Goal: Task Accomplishment & Management: Complete application form

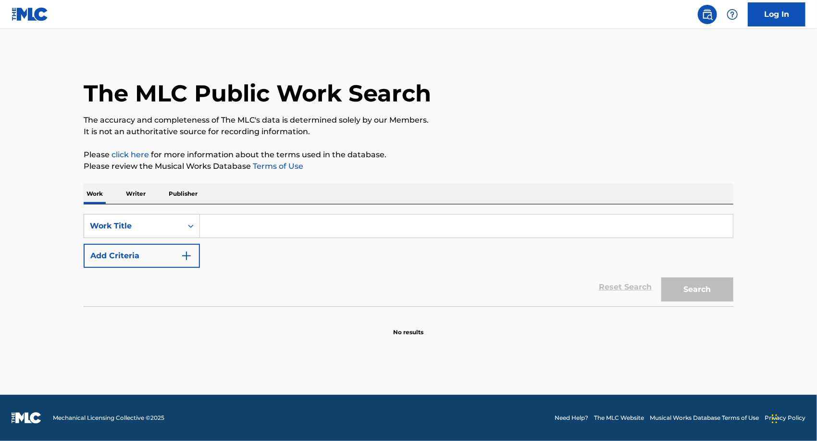
click at [246, 223] on input "Search Form" at bounding box center [466, 225] width 533 height 23
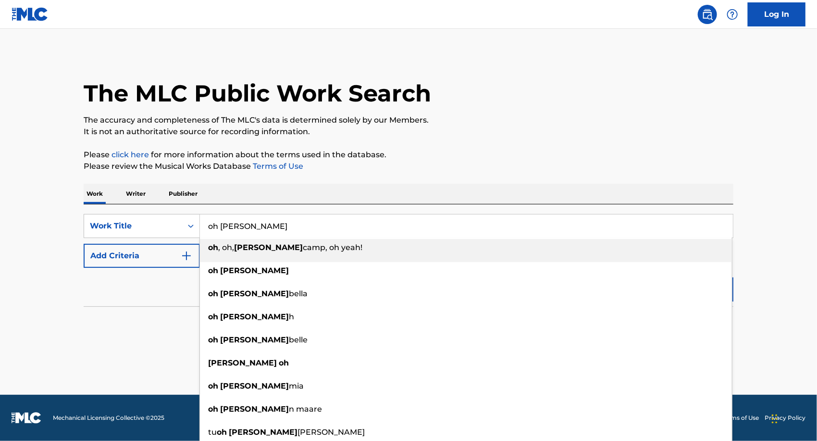
type input "oh [PERSON_NAME]"
click at [151, 246] on button "Add Criteria" at bounding box center [142, 256] width 116 height 24
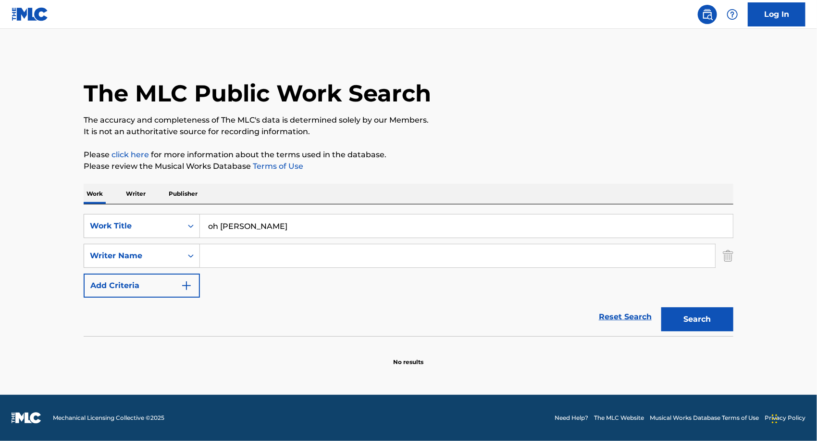
click at [241, 249] on input "Search Form" at bounding box center [457, 255] width 515 height 23
type input "[PERSON_NAME]"
click at [662, 307] on button "Search" at bounding box center [698, 319] width 72 height 24
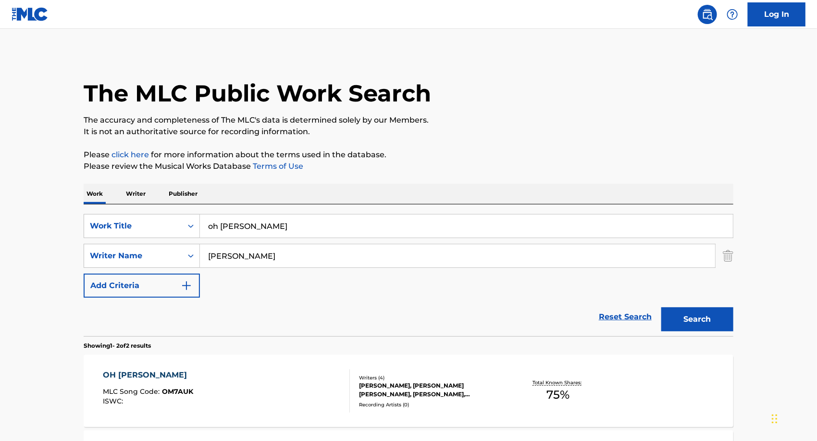
click at [240, 254] on input "[PERSON_NAME]" at bounding box center [457, 255] width 515 height 23
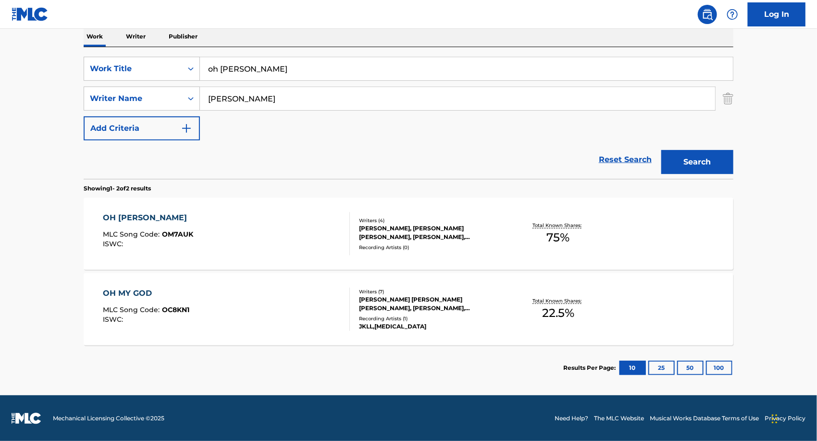
scroll to position [157, 0]
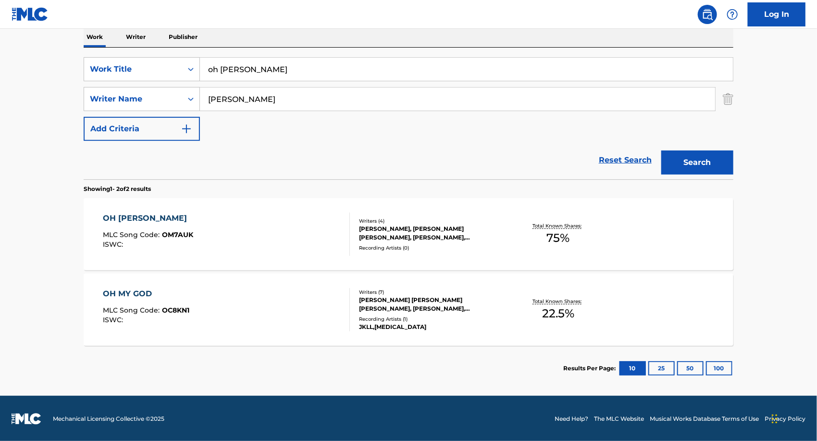
click at [132, 214] on div "OH [PERSON_NAME]" at bounding box center [148, 219] width 90 height 12
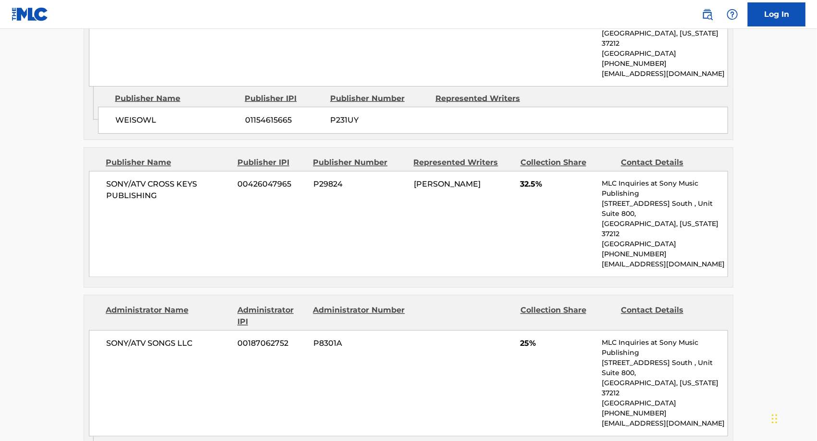
scroll to position [891, 0]
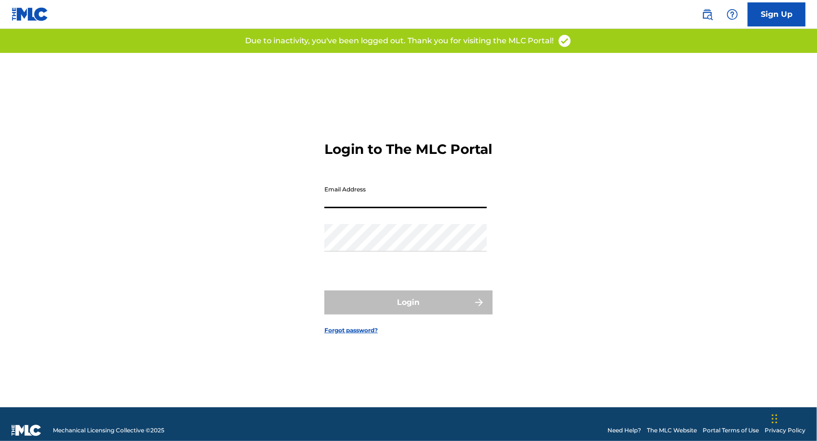
click at [344, 194] on input "Email Address" at bounding box center [406, 194] width 163 height 27
type input "[PERSON_NAME][EMAIL_ADDRESS][PERSON_NAME][DOMAIN_NAME]"
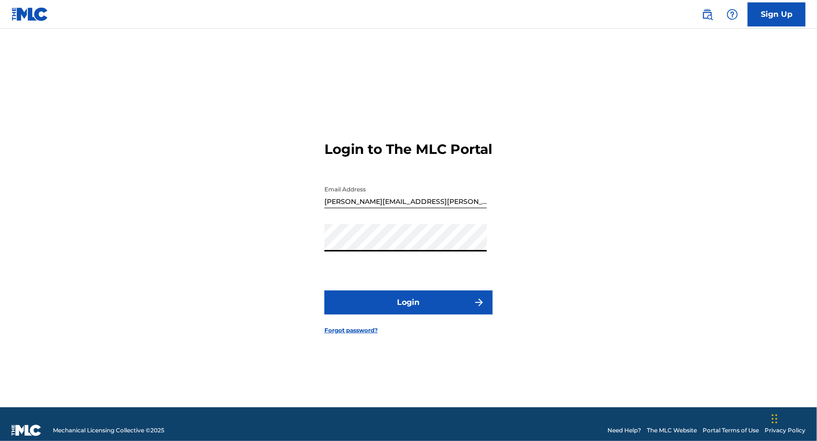
click at [436, 304] on button "Login" at bounding box center [409, 302] width 168 height 24
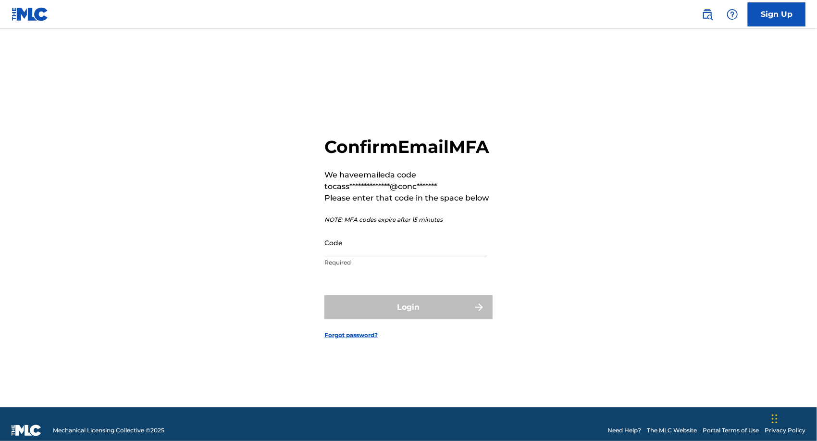
click at [354, 256] on input "Code" at bounding box center [406, 242] width 163 height 27
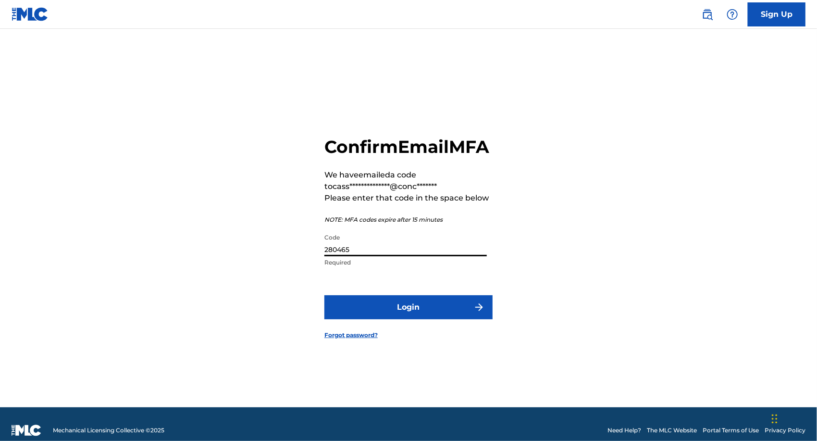
type input "280465"
click at [400, 319] on button "Login" at bounding box center [409, 307] width 168 height 24
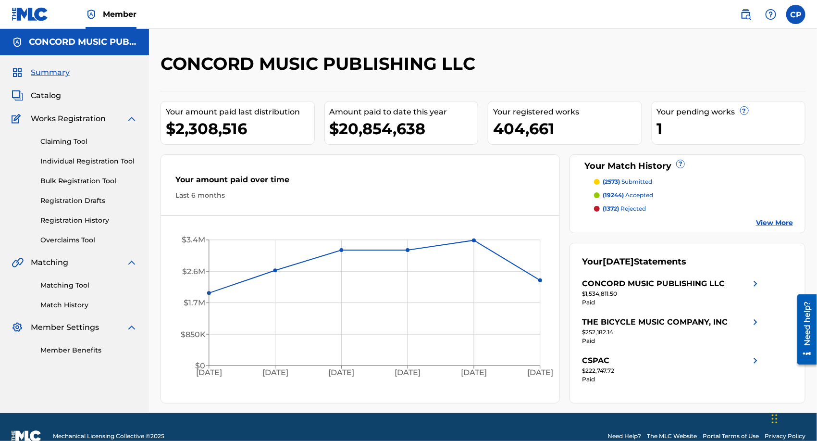
click at [55, 143] on link "Claiming Tool" at bounding box center [88, 142] width 97 height 10
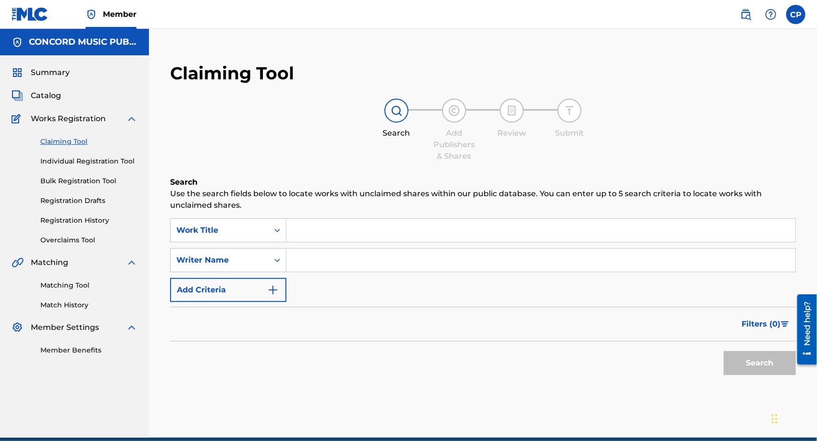
click at [323, 224] on input "Search Form" at bounding box center [541, 230] width 509 height 23
type input "oh [PERSON_NAME]"
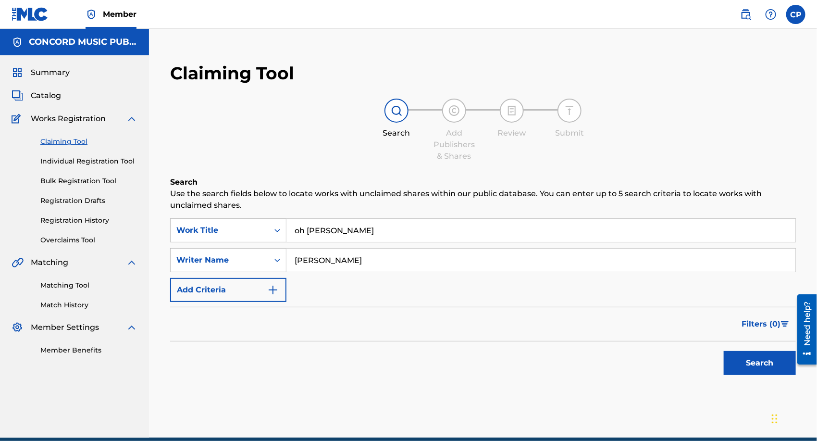
type input "[PERSON_NAME]"
click at [724, 351] on button "Search" at bounding box center [760, 363] width 72 height 24
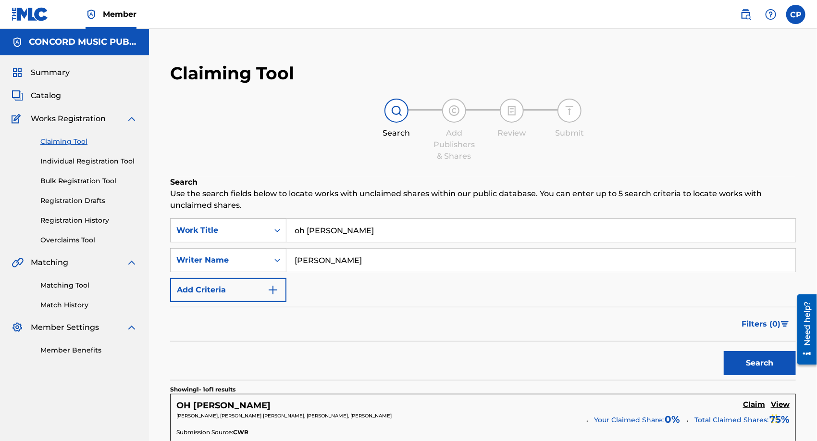
scroll to position [163, 0]
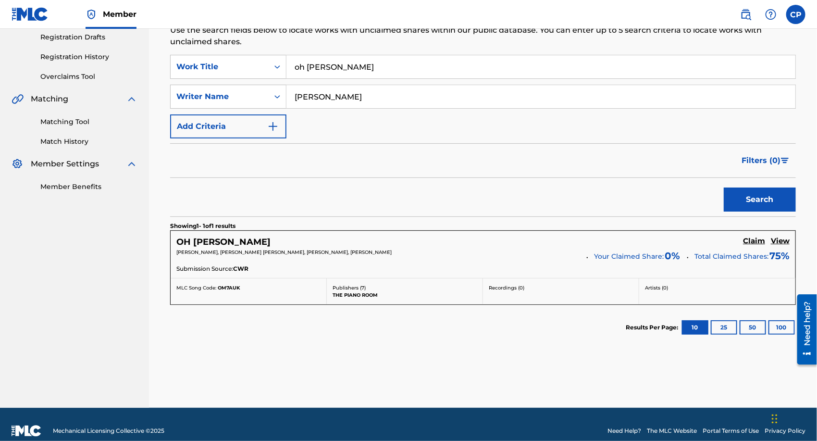
click at [205, 240] on h5 "OH [PERSON_NAME]" at bounding box center [223, 242] width 94 height 11
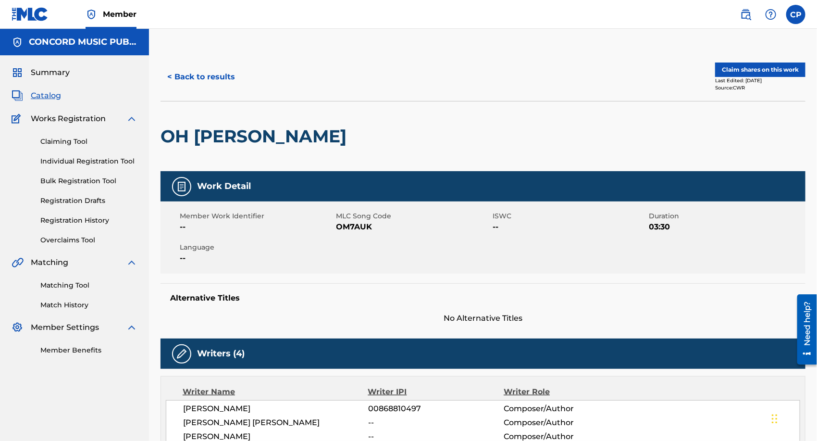
click at [726, 67] on button "Claim shares on this work" at bounding box center [760, 70] width 90 height 14
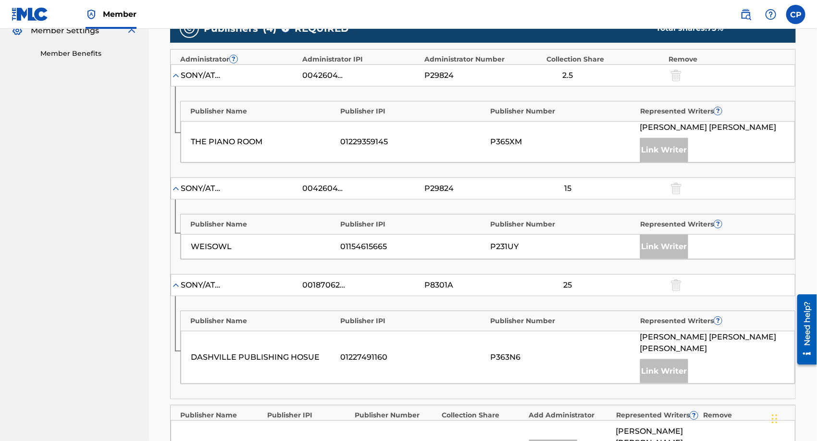
scroll to position [567, 0]
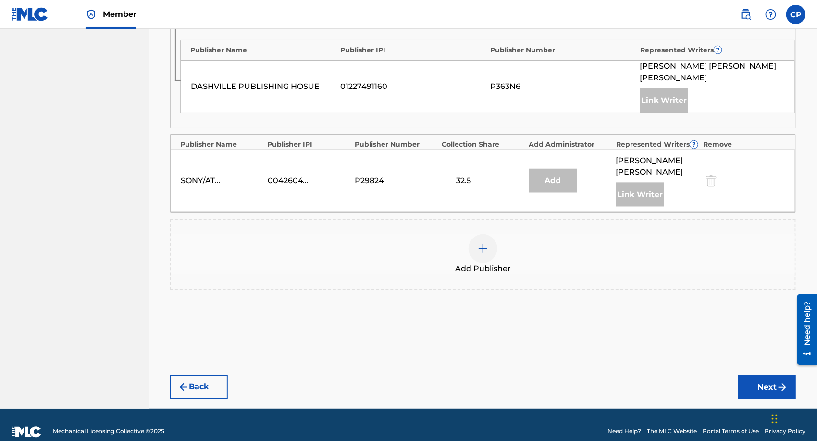
click at [492, 234] on div at bounding box center [483, 248] width 29 height 29
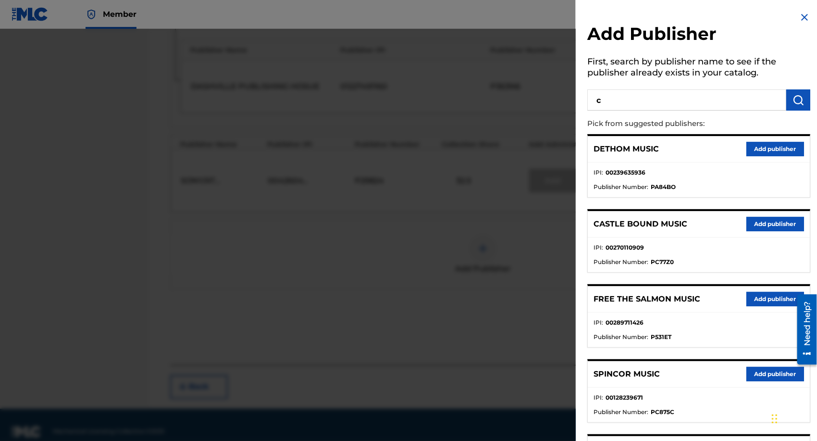
click at [678, 92] on input "c" at bounding box center [687, 99] width 199 height 21
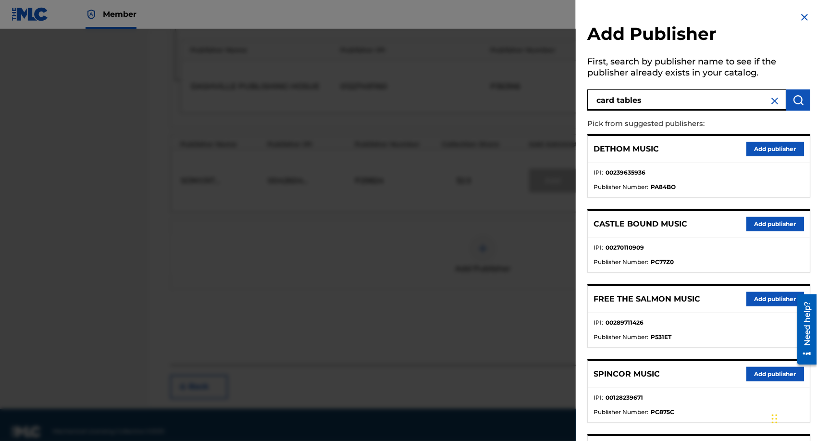
type input "card tables"
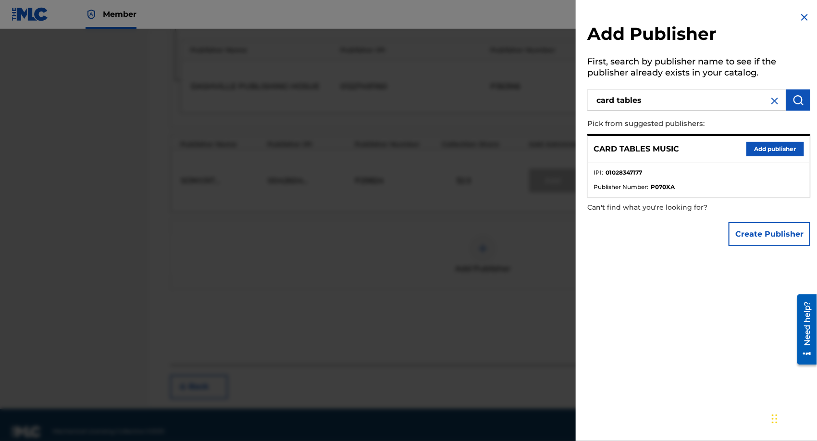
click at [775, 144] on button "Add publisher" at bounding box center [776, 149] width 58 height 14
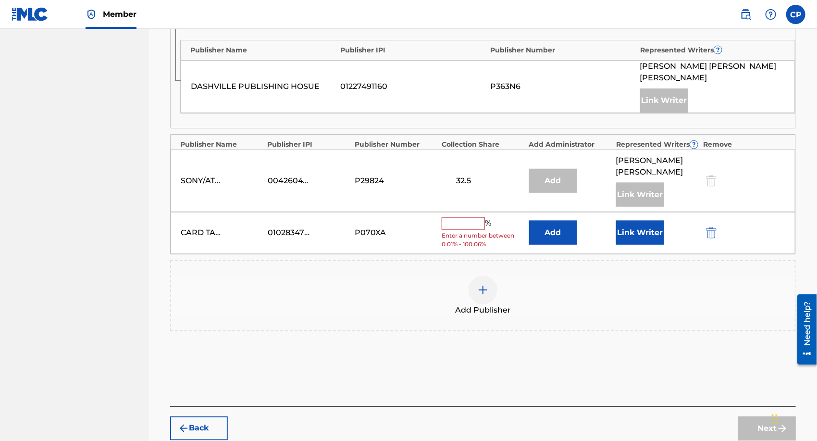
click at [557, 221] on button "Add" at bounding box center [553, 233] width 48 height 24
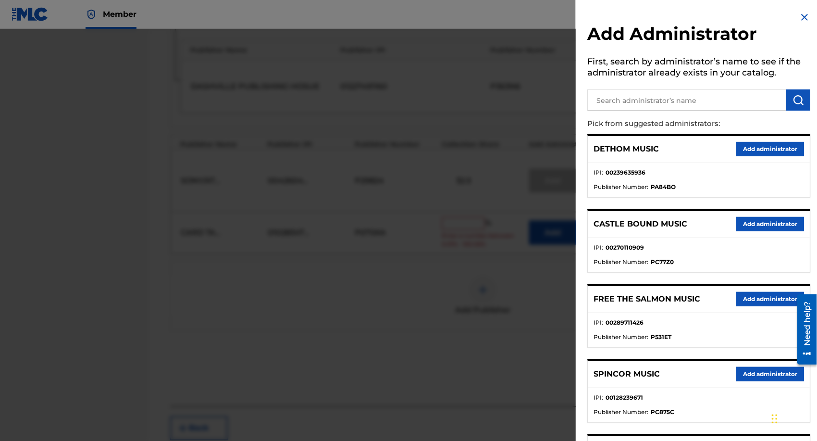
click at [701, 105] on input "text" at bounding box center [687, 99] width 199 height 21
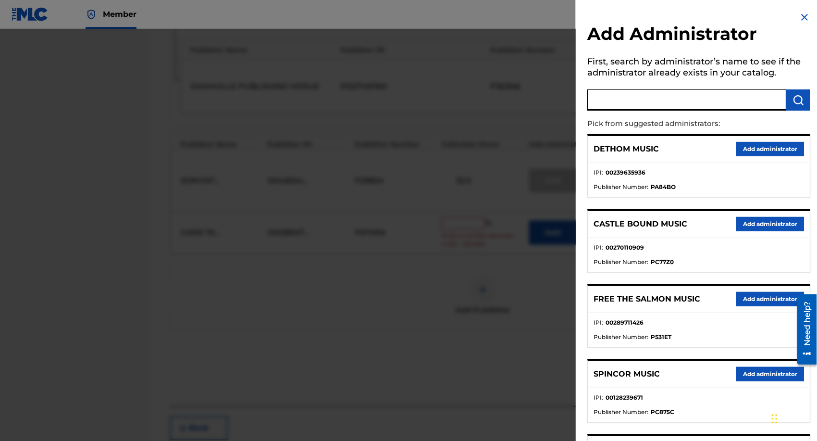
type input "o"
type input "concord tunes"
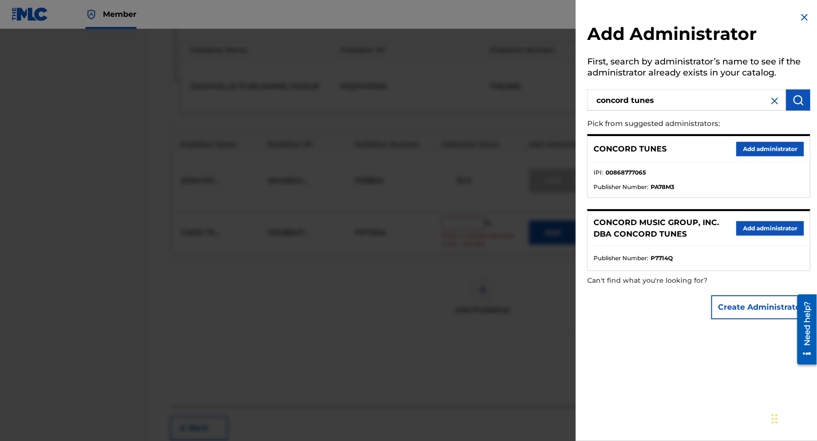
click at [752, 224] on button "Add administrator" at bounding box center [771, 228] width 68 height 14
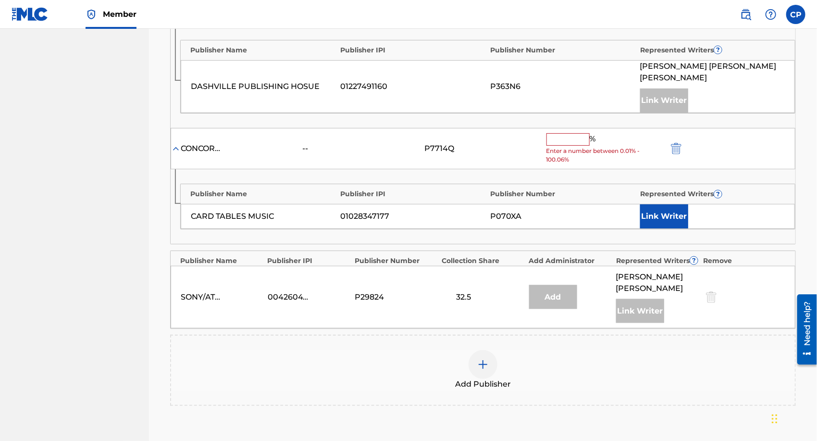
click at [569, 133] on input "text" at bounding box center [568, 139] width 43 height 13
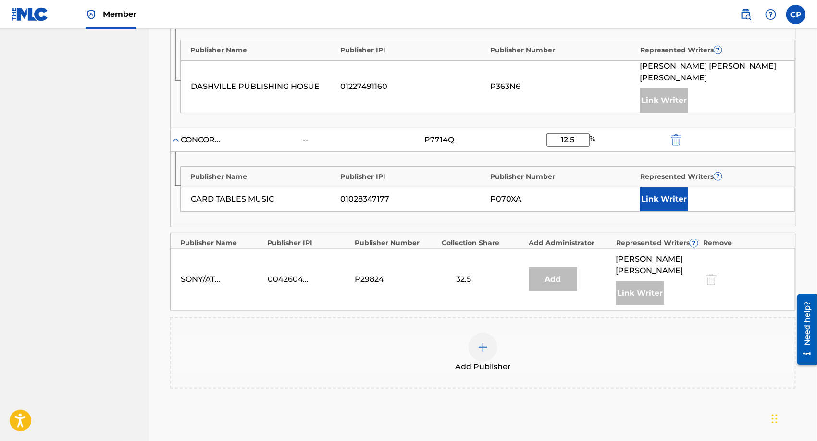
type input "12.5"
click at [653, 187] on button "Link Writer" at bounding box center [664, 199] width 48 height 24
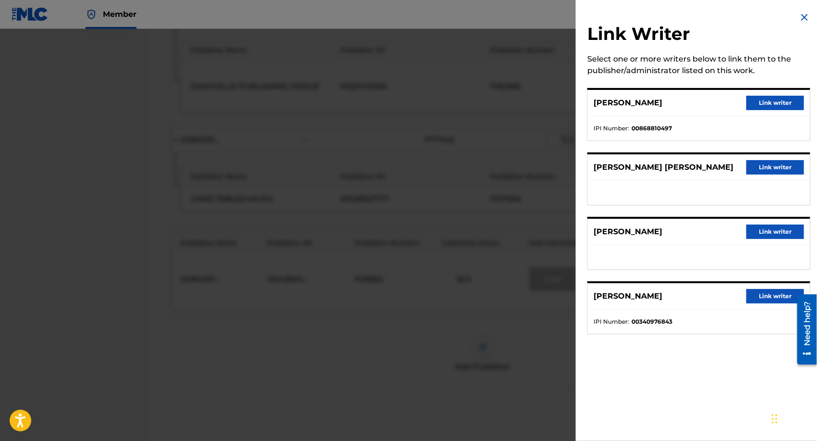
click at [794, 102] on button "Link writer" at bounding box center [776, 103] width 58 height 14
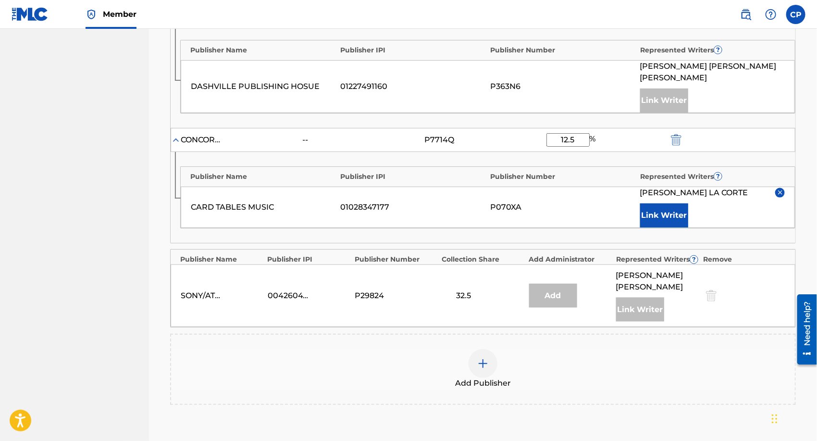
click at [497, 360] on div at bounding box center [483, 363] width 29 height 29
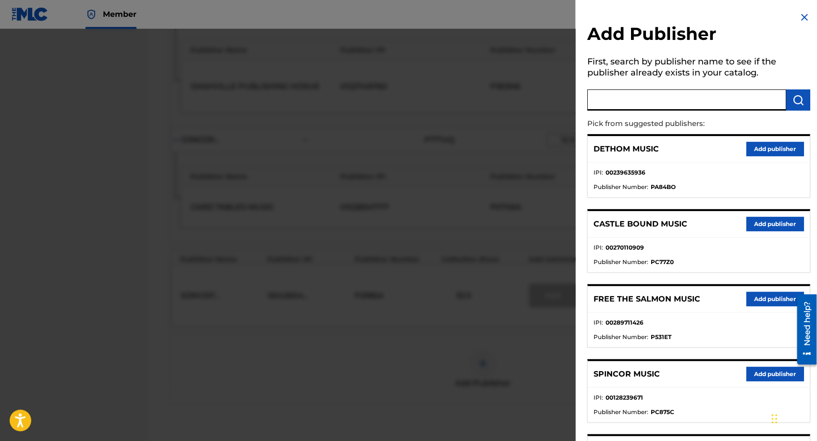
click at [662, 102] on input "text" at bounding box center [687, 99] width 199 height 21
type input "concord tunes"
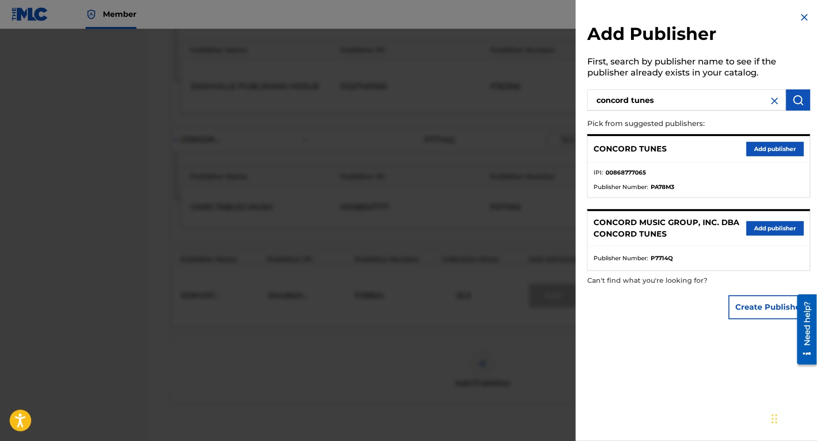
click at [767, 227] on button "Add publisher" at bounding box center [776, 228] width 58 height 14
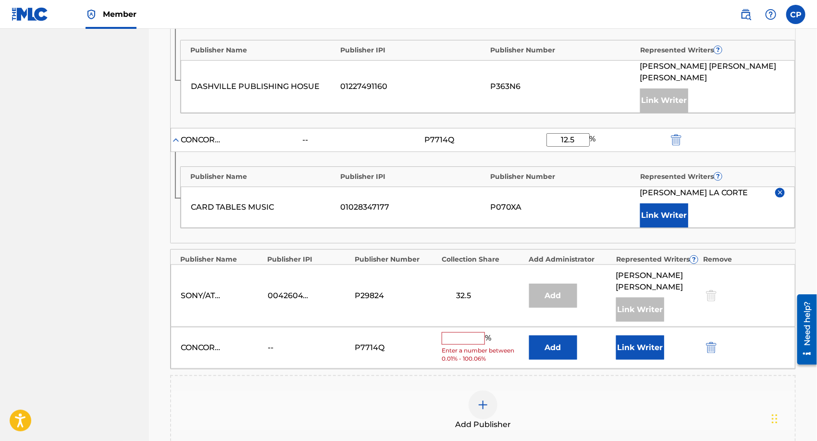
click at [470, 332] on input "text" at bounding box center [463, 338] width 43 height 13
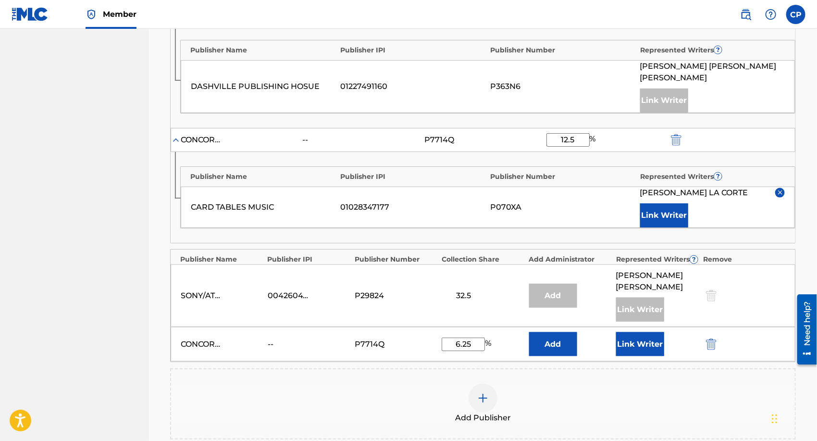
type input "6.25"
click at [539, 339] on button "Add" at bounding box center [553, 344] width 48 height 24
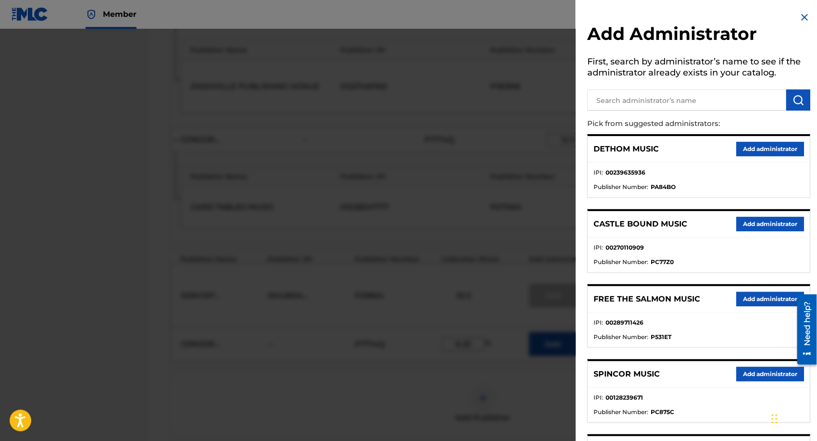
click at [647, 105] on input "text" at bounding box center [687, 99] width 199 height 21
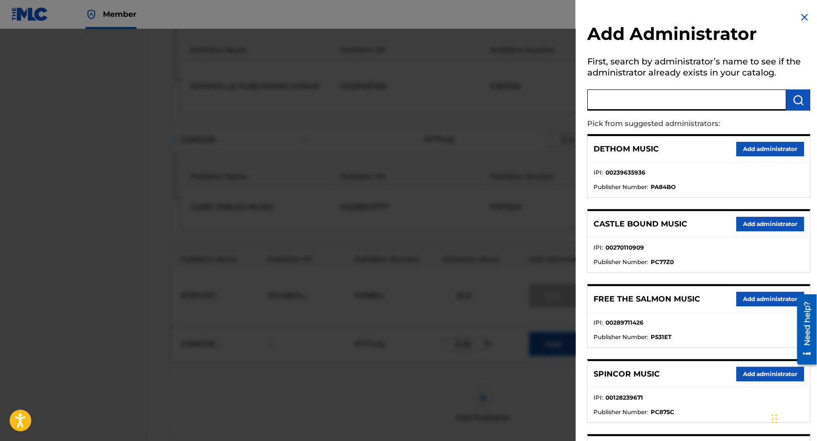
click at [481, 117] on div at bounding box center [408, 249] width 817 height 441
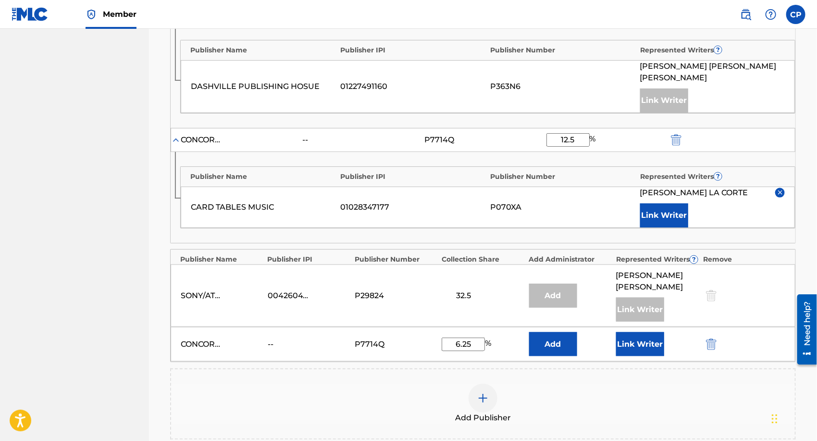
click at [643, 343] on button "Link Writer" at bounding box center [640, 344] width 48 height 24
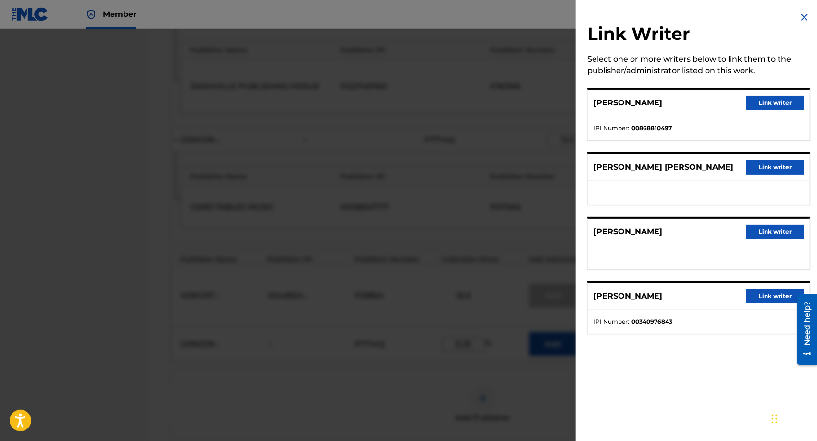
click at [773, 106] on button "Link writer" at bounding box center [776, 103] width 58 height 14
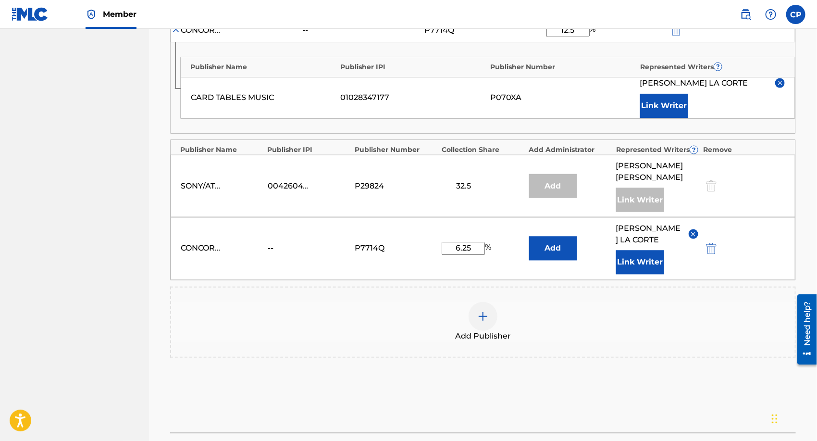
scroll to position [713, 0]
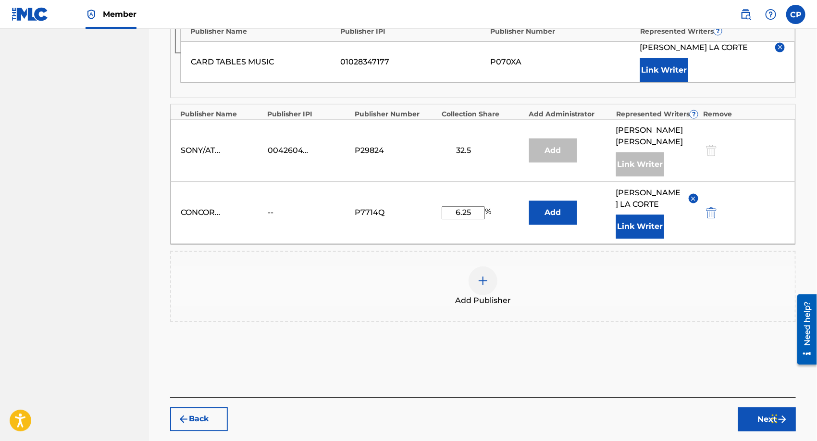
click at [475, 295] on div at bounding box center [483, 280] width 29 height 29
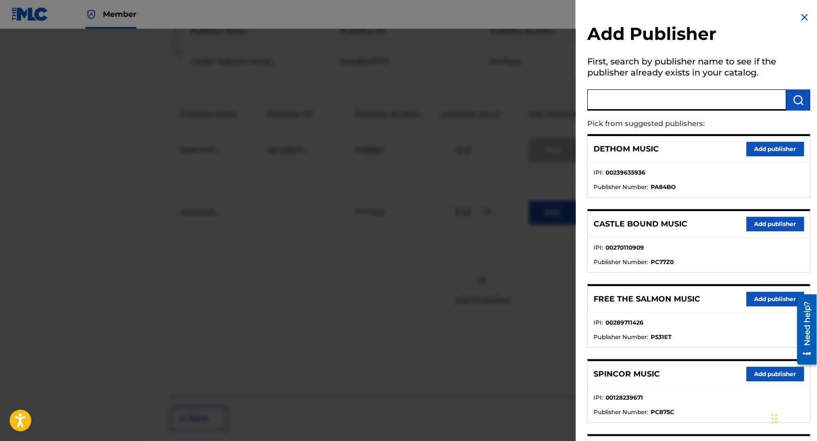
click at [614, 105] on input "text" at bounding box center [687, 99] width 199 height 21
type input "hang your hat"
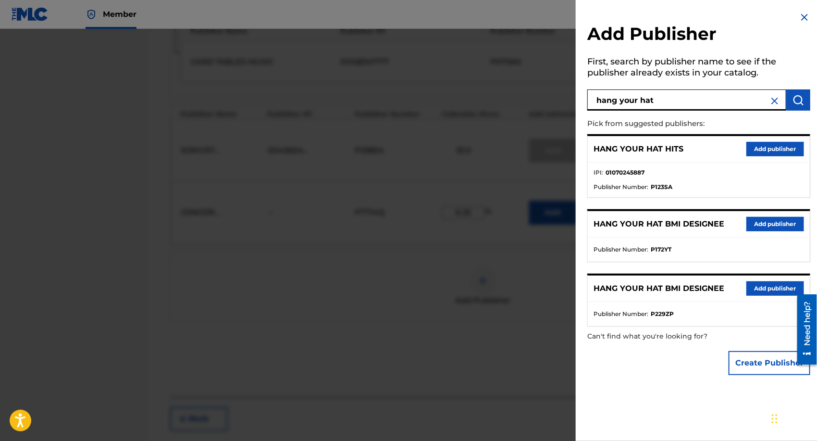
click at [766, 142] on button "Add publisher" at bounding box center [776, 149] width 58 height 14
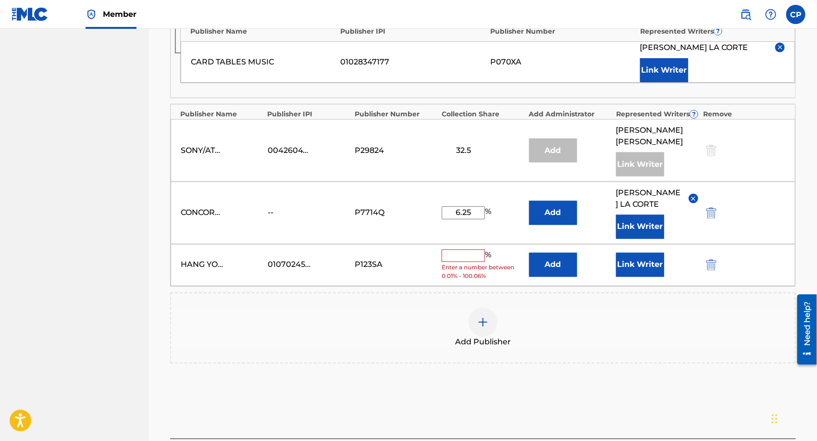
click at [569, 269] on button "Add" at bounding box center [553, 265] width 48 height 24
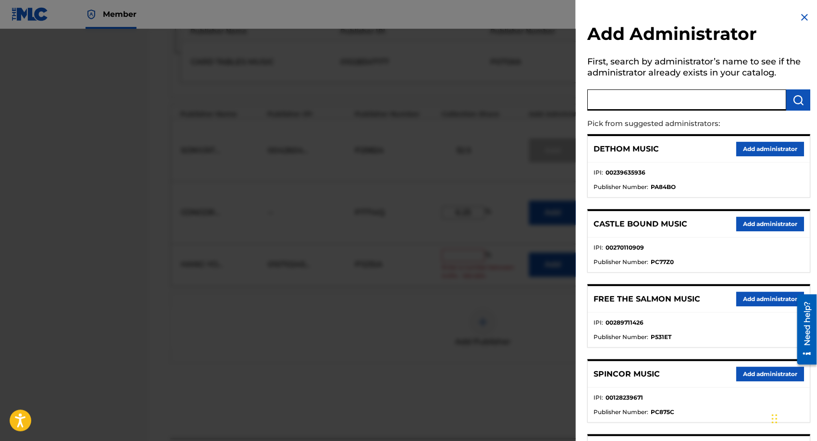
click at [649, 97] on input "text" at bounding box center [687, 99] width 199 height 21
type input "concord tunes"
click at [805, 101] on button "submit" at bounding box center [799, 99] width 24 height 21
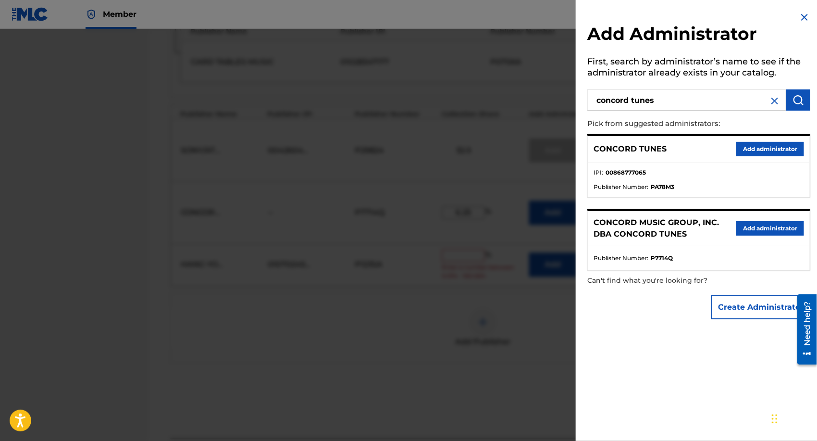
click at [757, 221] on button "Add administrator" at bounding box center [771, 228] width 68 height 14
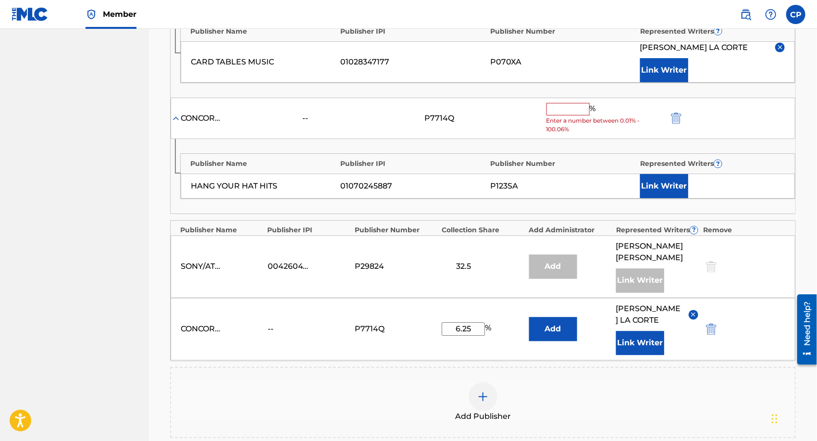
click at [556, 116] on span "Enter a number between 0.01% - 100.06%" at bounding box center [605, 124] width 117 height 17
click at [559, 109] on input "text" at bounding box center [568, 109] width 43 height 13
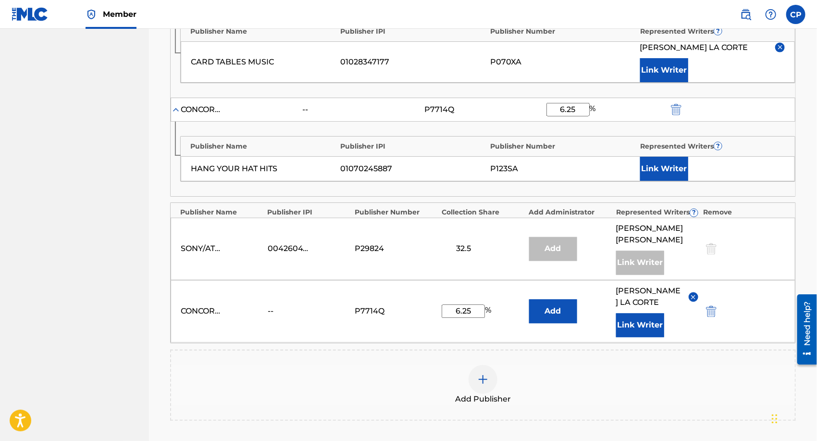
type input "6.25"
click at [665, 157] on button "Link Writer" at bounding box center [664, 169] width 48 height 24
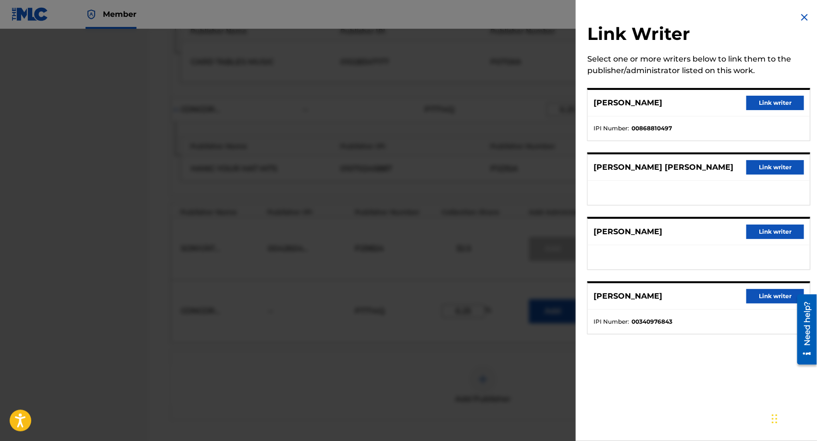
click at [755, 99] on button "Link writer" at bounding box center [776, 103] width 58 height 14
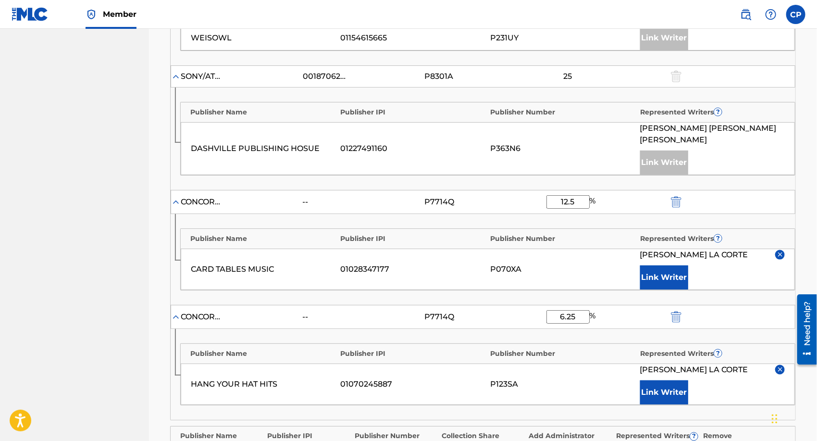
scroll to position [893, 0]
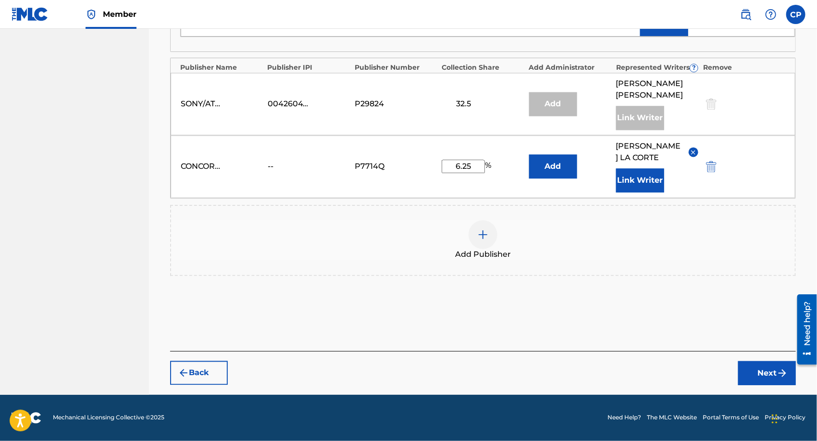
click at [742, 382] on button "Next" at bounding box center [767, 373] width 58 height 24
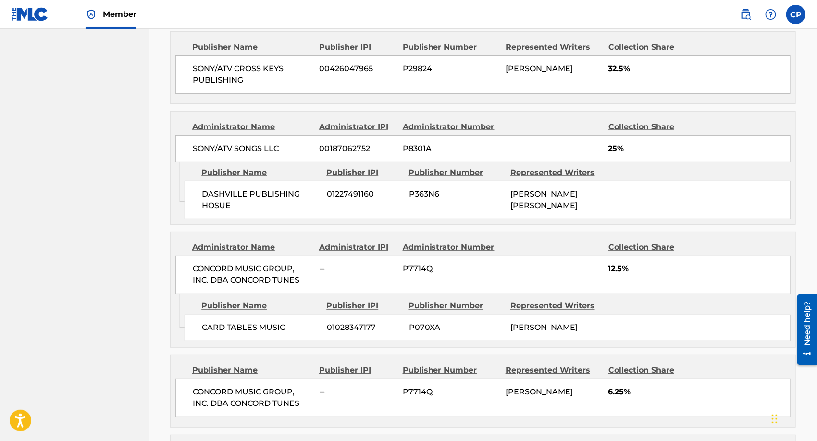
scroll to position [903, 0]
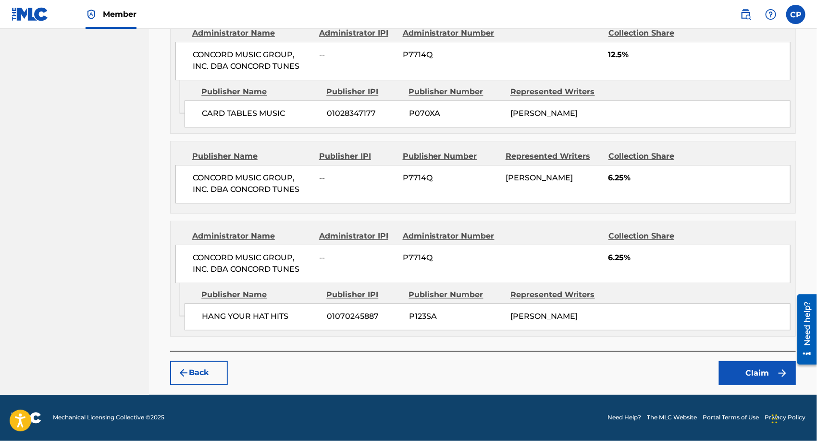
click at [755, 380] on button "Claim" at bounding box center [757, 373] width 77 height 24
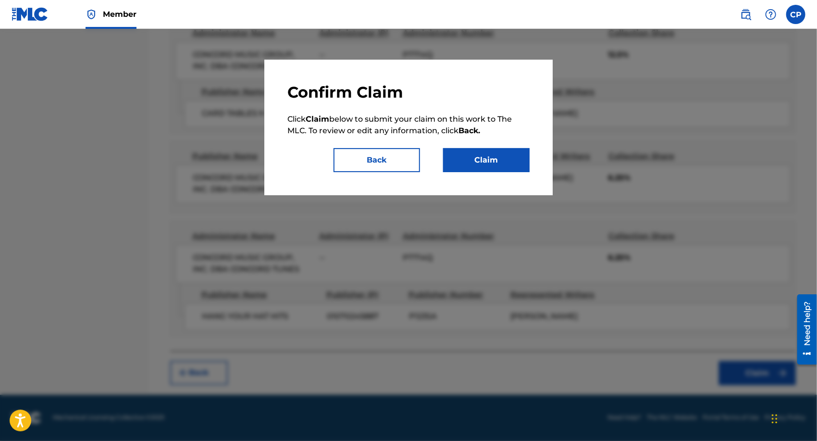
click at [481, 162] on button "Claim" at bounding box center [486, 160] width 87 height 24
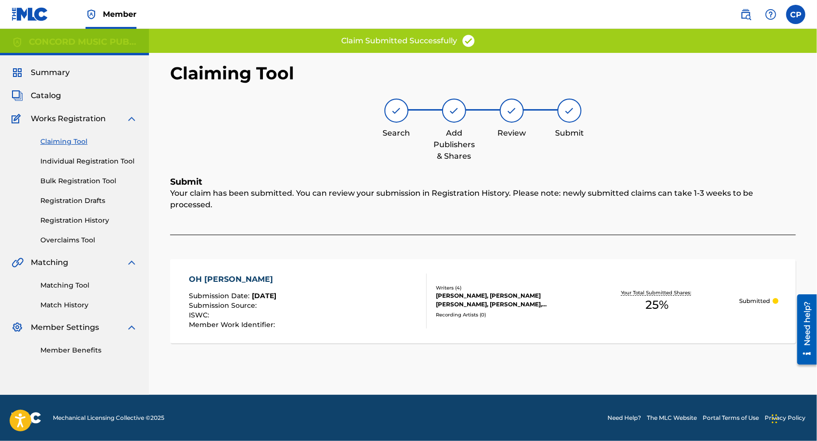
scroll to position [0, 0]
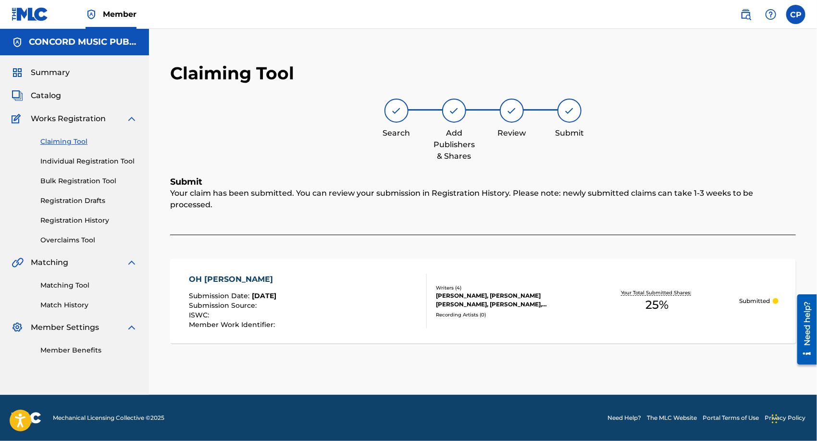
click at [202, 274] on div "OH [PERSON_NAME]" at bounding box center [233, 280] width 89 height 12
